Goal: Task Accomplishment & Management: Manage account settings

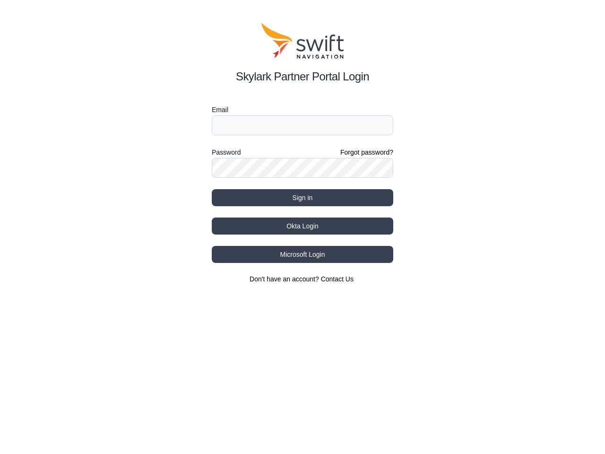
click at [302, 153] on div "Password Forgot password?" at bounding box center [302, 152] width 181 height 11
click at [302, 110] on label "Email" at bounding box center [302, 109] width 181 height 11
click at [226, 152] on label "Password" at bounding box center [226, 152] width 29 height 11
click at [302, 198] on button "Sign in" at bounding box center [302, 197] width 181 height 17
click at [302, 226] on button "Okta Login" at bounding box center [302, 225] width 181 height 17
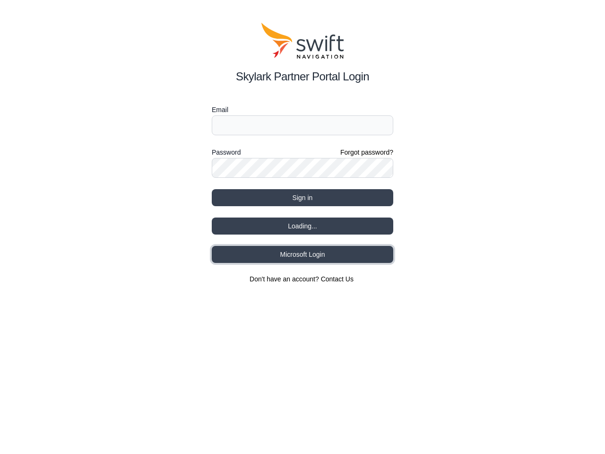
click at [302, 254] on button "Microsoft Login" at bounding box center [302, 254] width 181 height 17
